Goal: Task Accomplishment & Management: Use online tool/utility

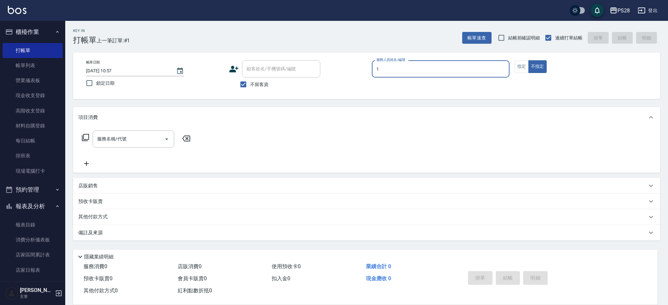
type input "1"
type button "false"
type input "[PERSON_NAME]-1"
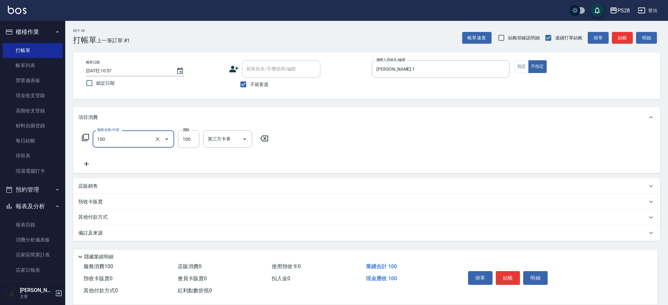
type input "洗髮(100)"
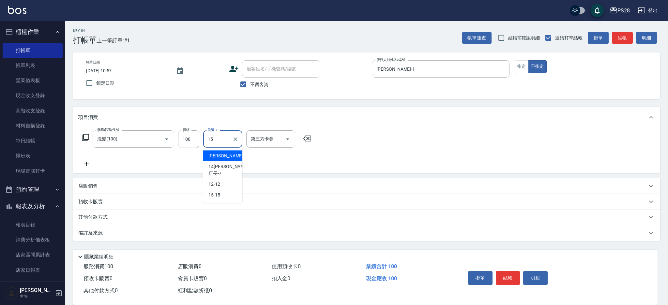
type input "15-15"
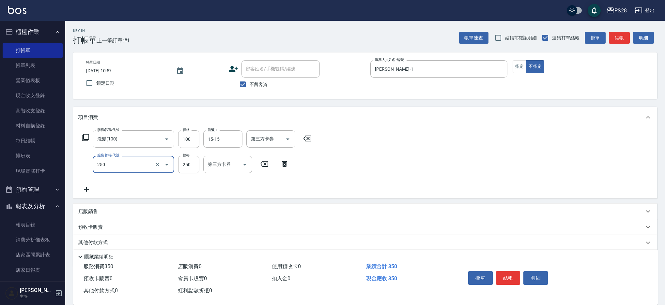
type input "250"
type input "1"
type input "單剪(250)"
type input "149"
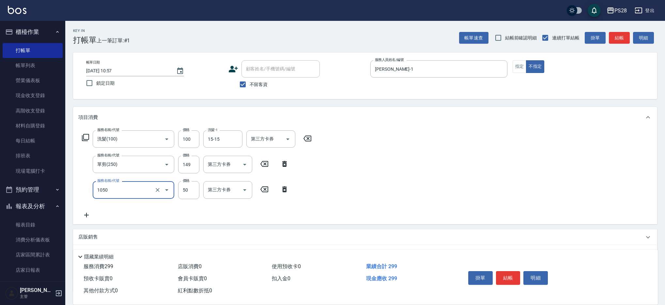
type input "精油(1050)"
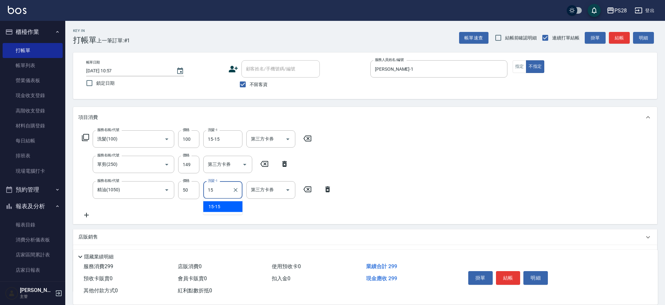
type input "15-15"
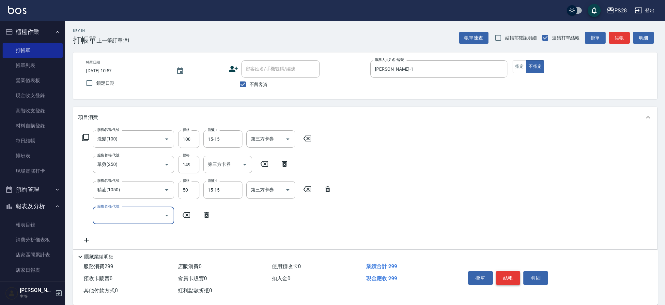
click at [502, 275] on button "結帳" at bounding box center [508, 278] width 24 height 14
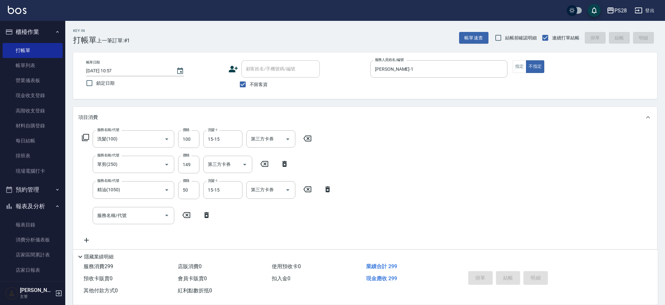
type input "[DATE] 13:36"
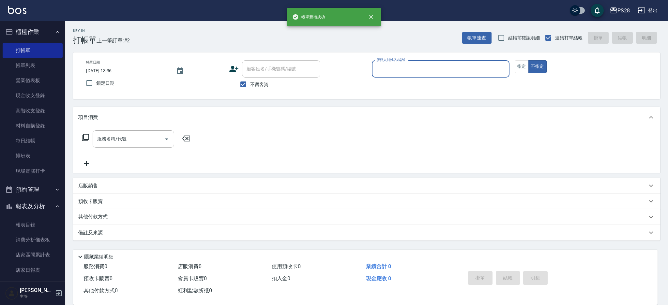
type input "5"
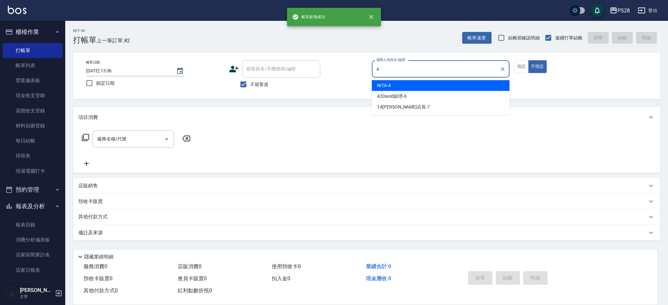
type input "NITA-4"
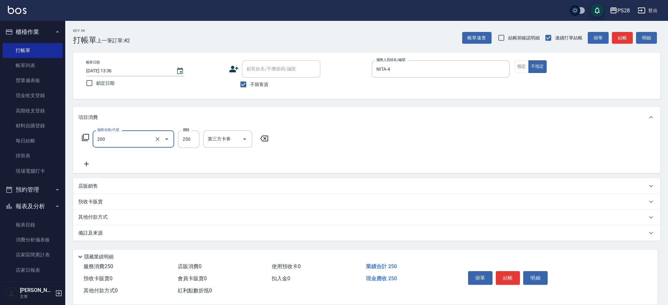
type input "New洗專案(200)"
type input "200"
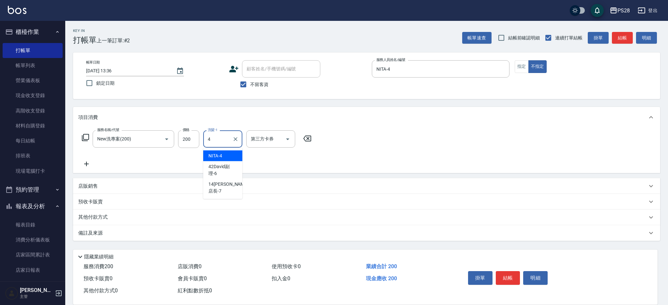
type input "NITA-4"
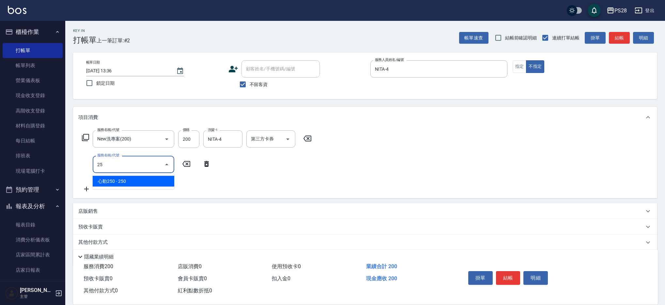
type input "2"
type input "精油(1050)"
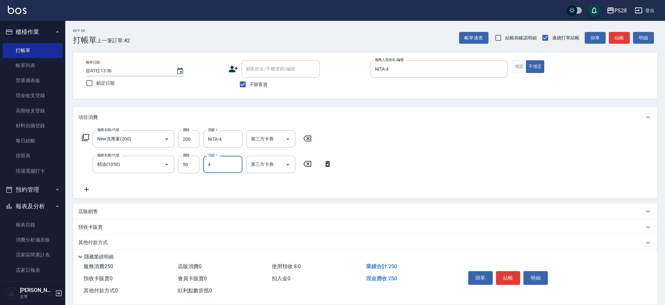
type input "NITA-4"
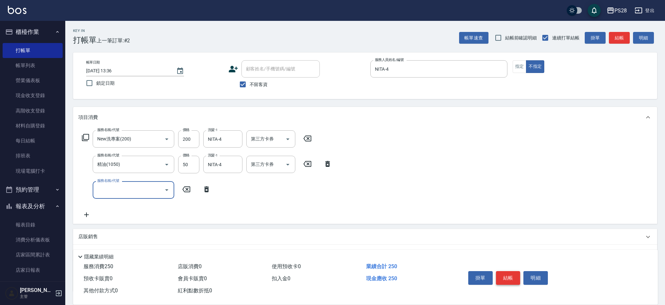
click at [504, 279] on button "結帳" at bounding box center [508, 278] width 24 height 14
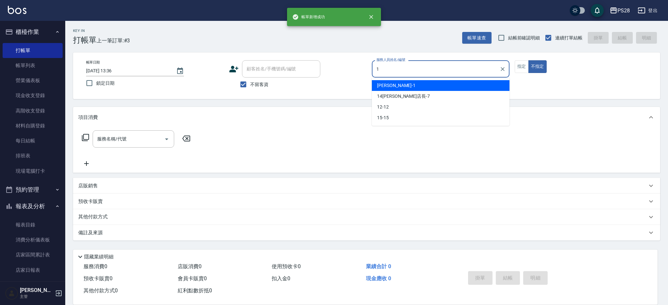
type input "[PERSON_NAME]-1"
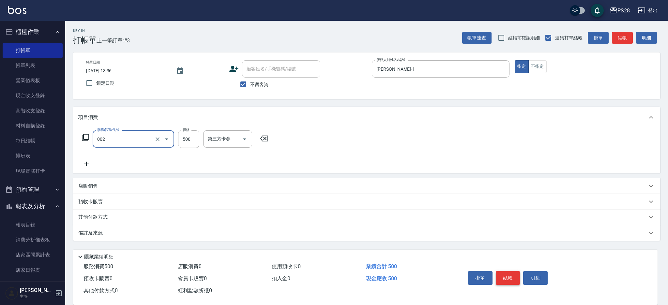
type input "洗剪D(002)"
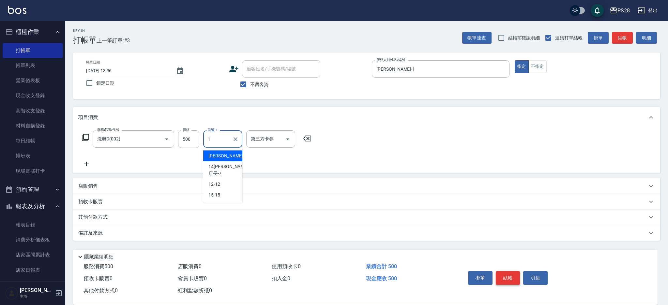
type input "[PERSON_NAME]-1"
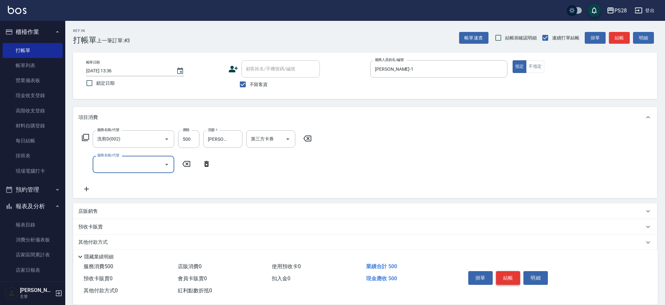
click at [508, 273] on button "結帳" at bounding box center [508, 278] width 24 height 14
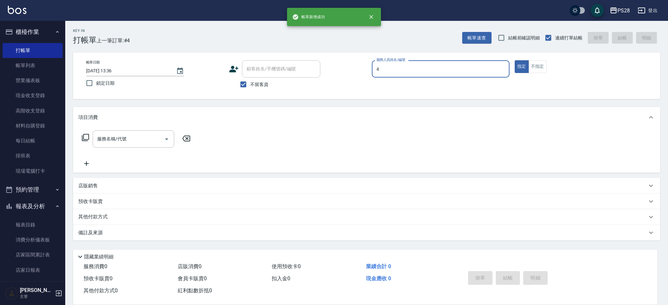
type input "NITA-4"
type button "true"
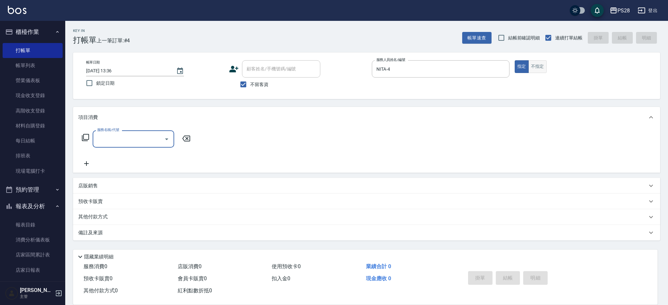
click at [543, 65] on button "不指定" at bounding box center [538, 66] width 18 height 13
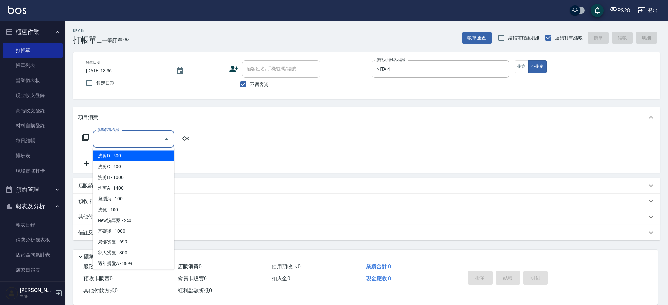
click at [131, 140] on input "服務名稱/代號" at bounding box center [129, 138] width 66 height 11
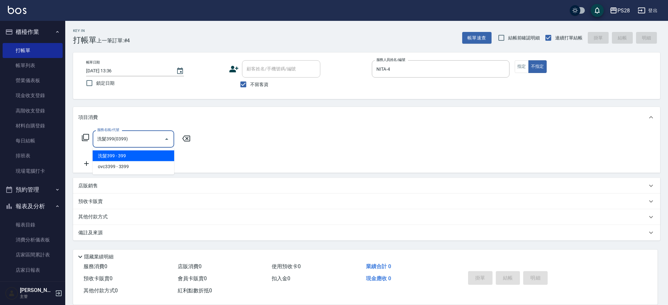
type input "洗髮399(0399)"
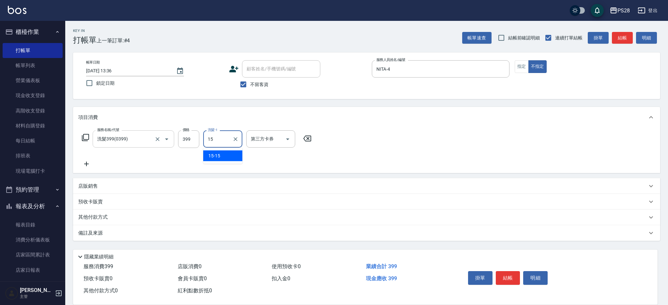
type input "15-15"
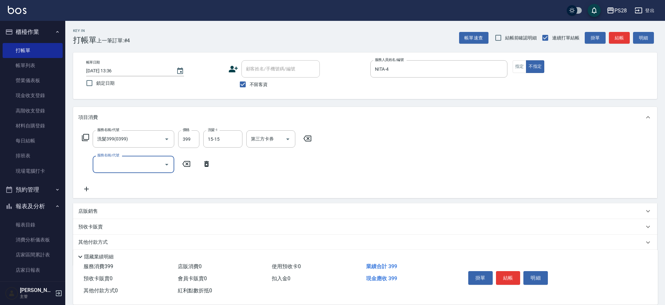
click at [506, 275] on button "結帳" at bounding box center [508, 278] width 24 height 14
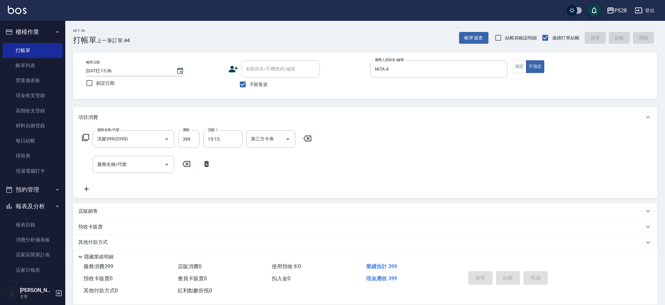
type input "[DATE] 13:37"
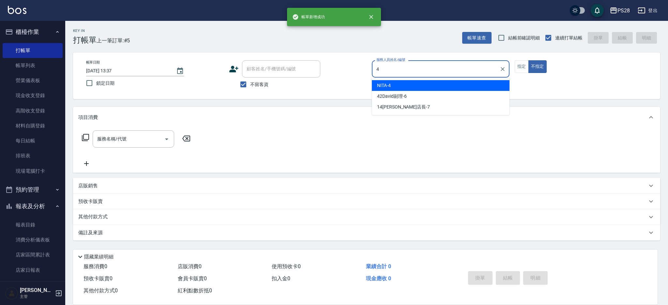
type input "NITA-4"
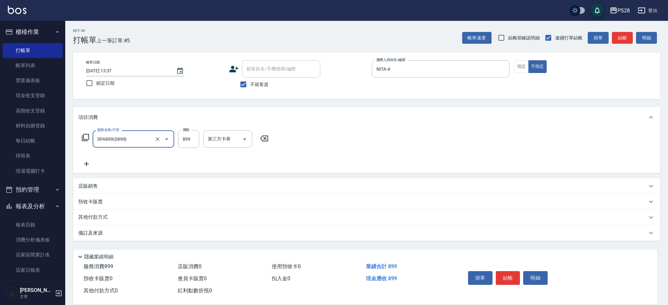
type input "SPA899(0899)"
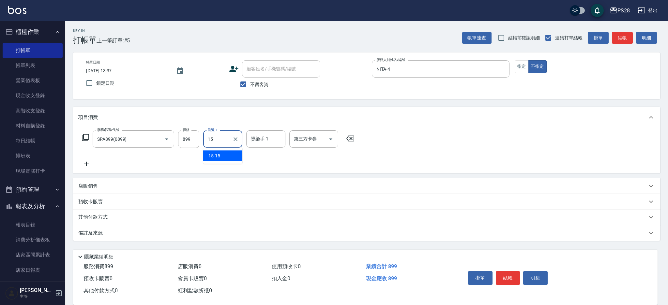
type input "15-15"
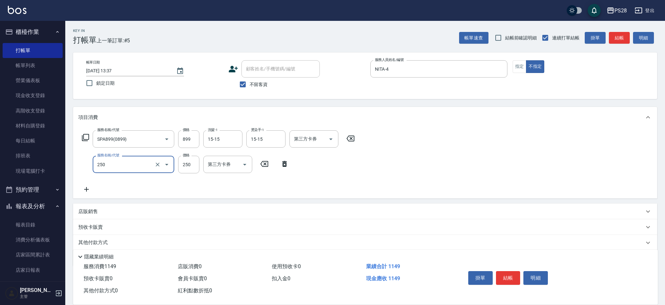
type input "單剪(250)"
type input "149"
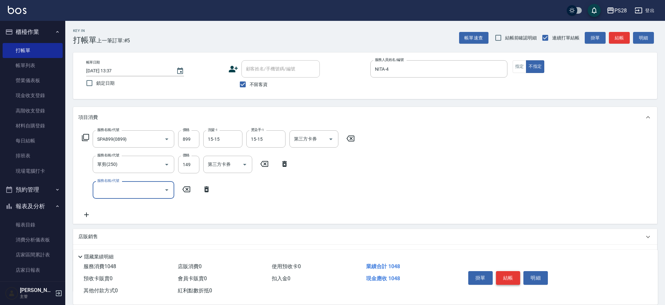
drag, startPoint x: 507, startPoint y: 277, endPoint x: 517, endPoint y: 212, distance: 66.1
click at [507, 277] on button "結帳" at bounding box center [508, 278] width 24 height 14
